Goal: Check status: Check status

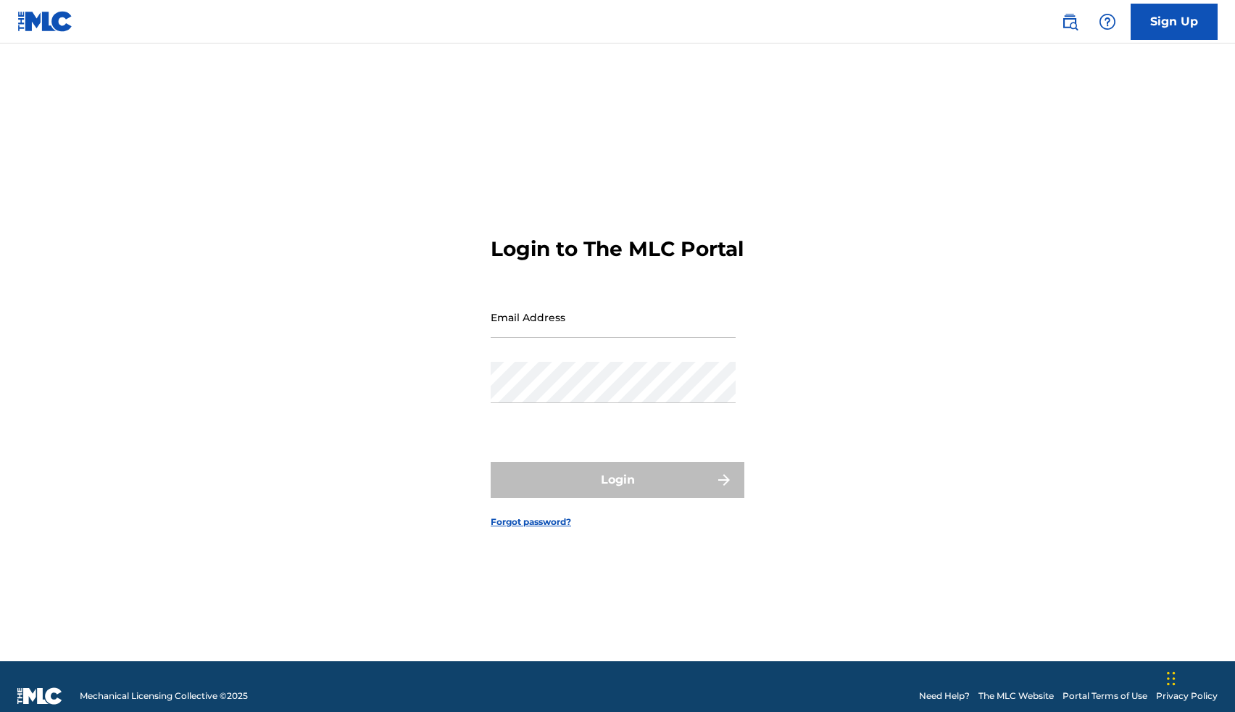
click at [679, 330] on input "Email Address" at bounding box center [613, 316] width 245 height 41
type input "[EMAIL_ADDRESS][DOMAIN_NAME]"
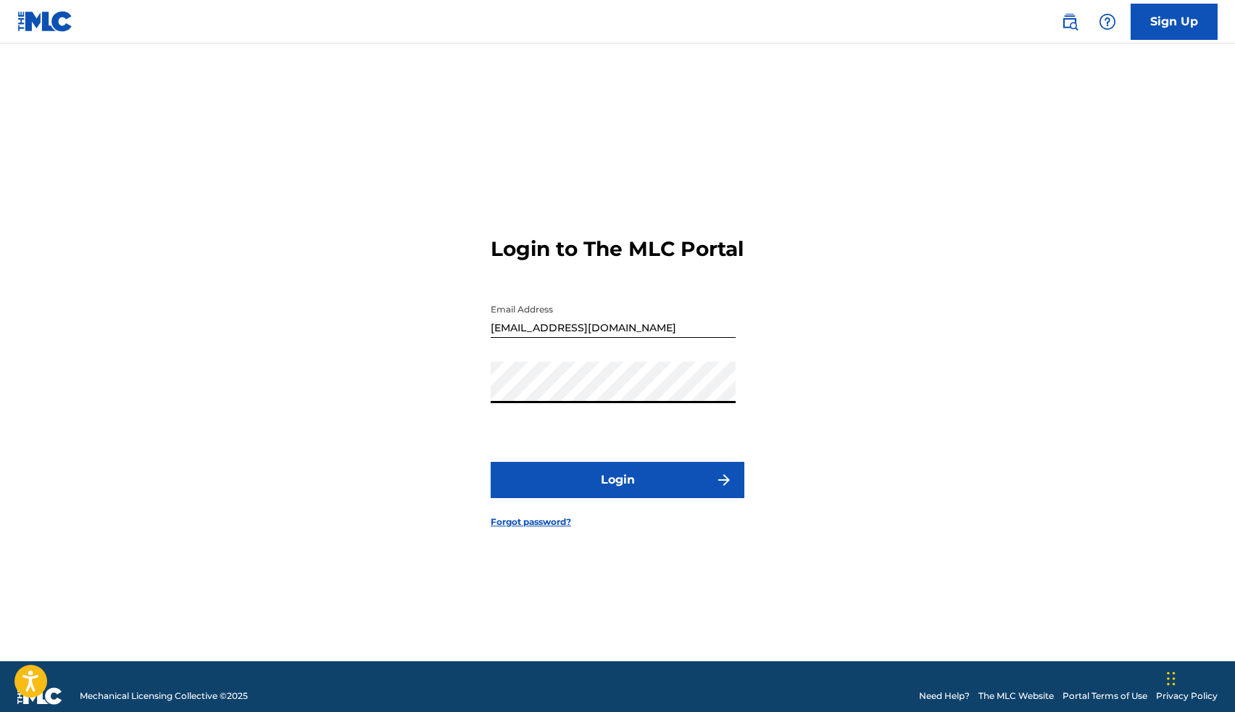
click at [638, 498] on button "Login" at bounding box center [618, 480] width 254 height 36
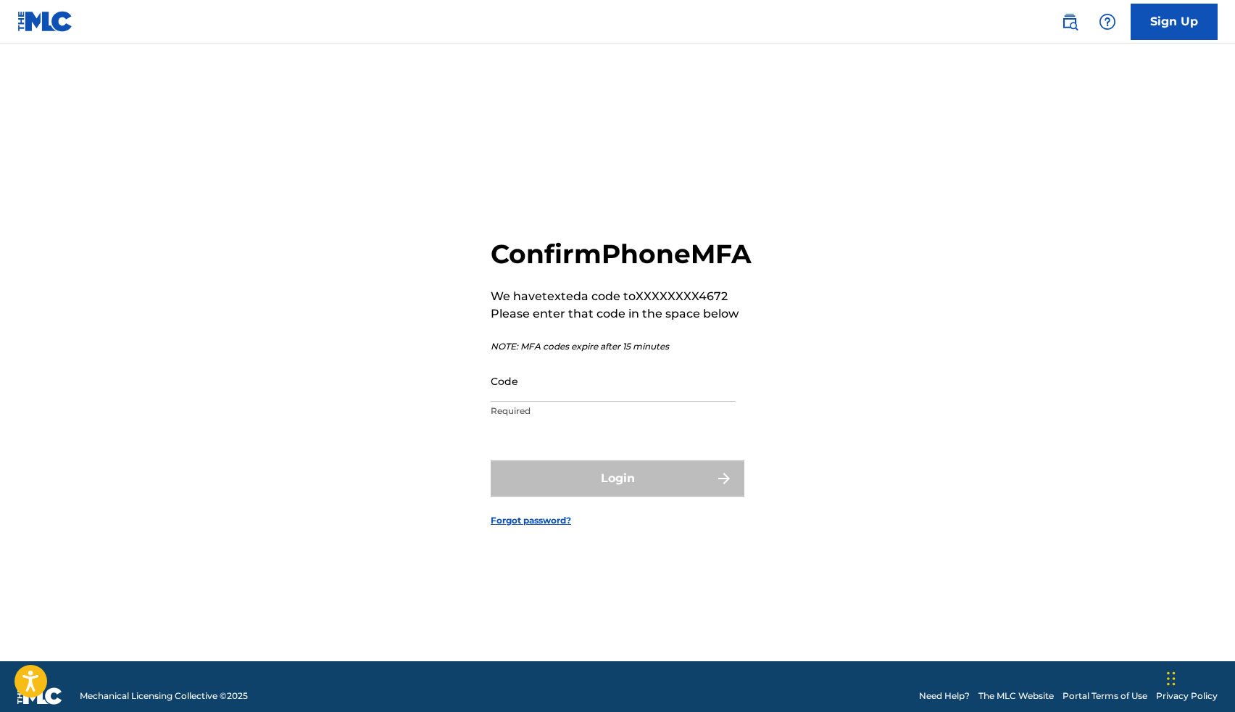
click at [587, 401] on input "Code" at bounding box center [613, 380] width 245 height 41
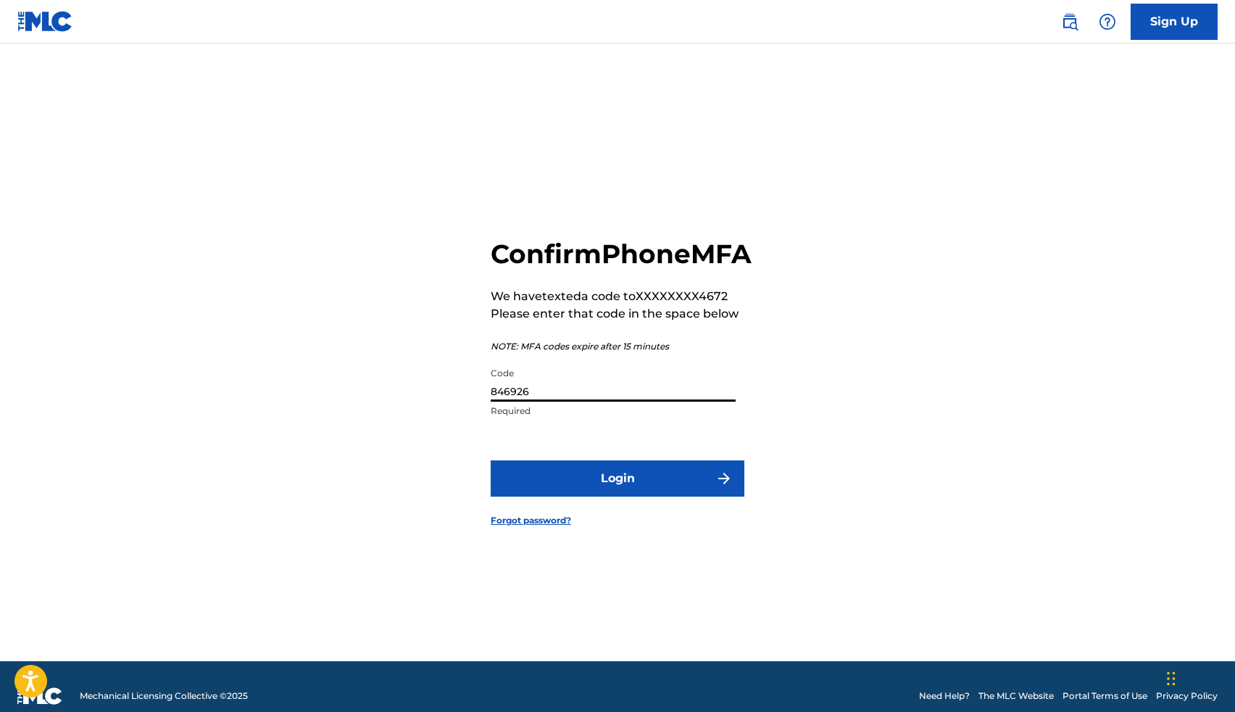
type input "846926"
click at [643, 496] on button "Login" at bounding box center [618, 478] width 254 height 36
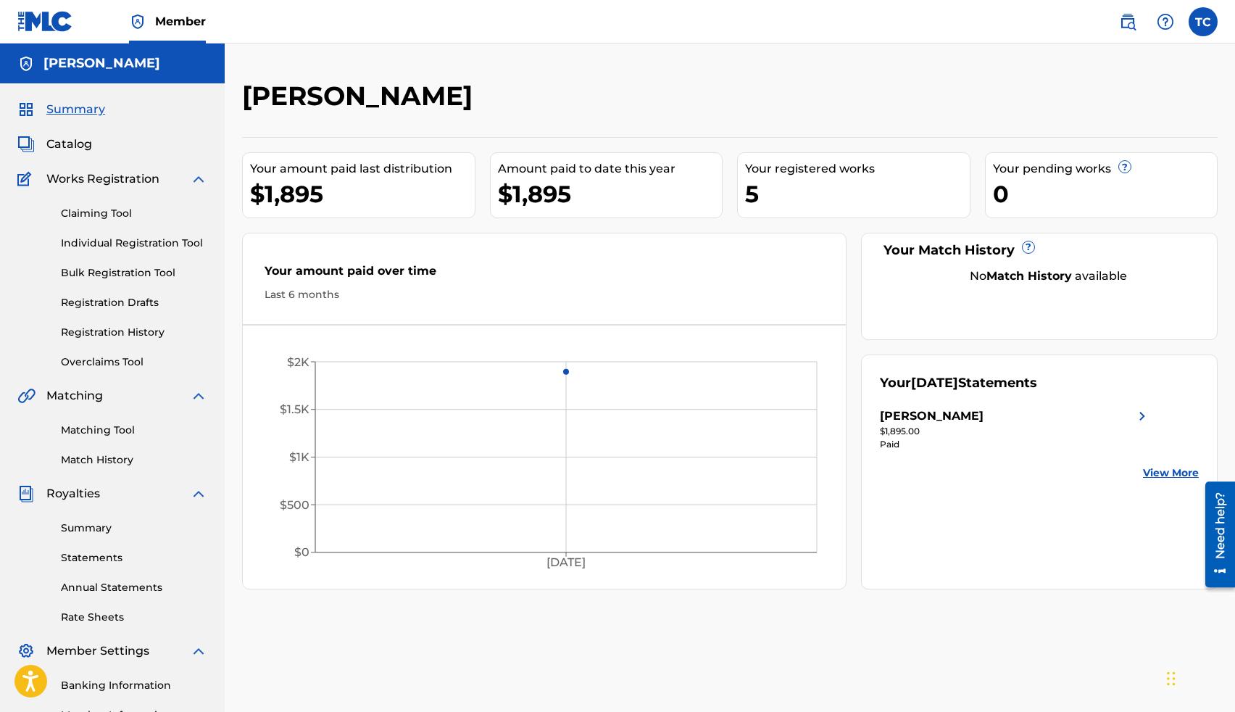
click at [806, 196] on div "5" at bounding box center [857, 194] width 225 height 33
click at [767, 188] on div "5" at bounding box center [857, 194] width 225 height 33
click at [276, 182] on div "$1,895" at bounding box center [362, 194] width 225 height 33
click at [92, 493] on span "Royalties" at bounding box center [73, 493] width 54 height 17
click at [104, 534] on link "Summary" at bounding box center [134, 527] width 146 height 15
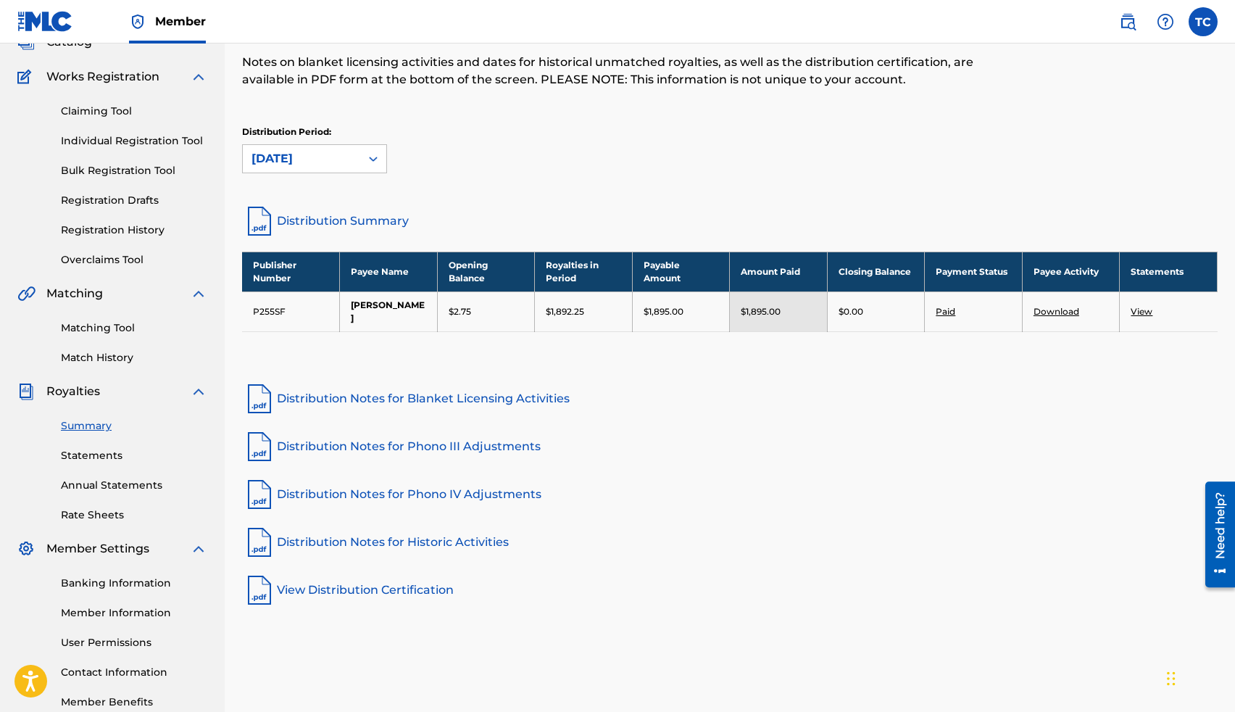
scroll to position [103, 0]
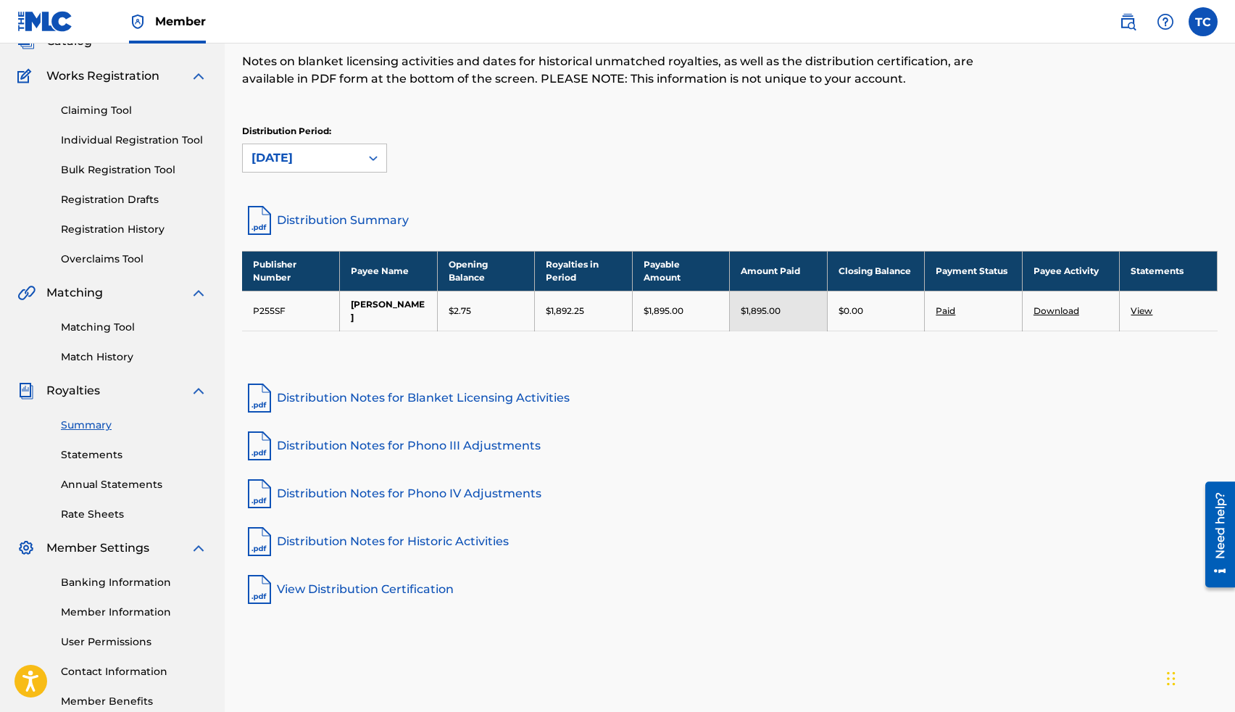
click at [420, 393] on link "Distribution Notes for Blanket Licensing Activities" at bounding box center [729, 397] width 975 height 35
click at [259, 224] on img at bounding box center [259, 220] width 35 height 35
